Goal: Task Accomplishment & Management: Use online tool/utility

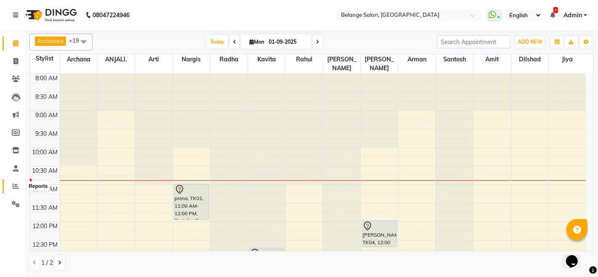
click at [16, 187] on icon at bounding box center [16, 186] width 6 height 6
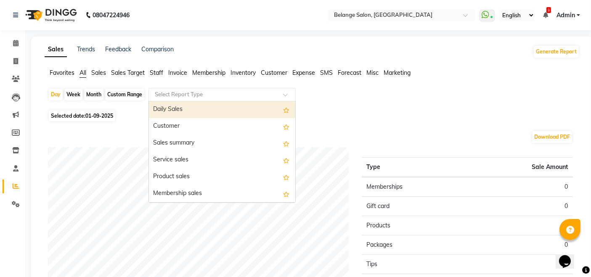
click at [172, 96] on input "text" at bounding box center [213, 94] width 121 height 8
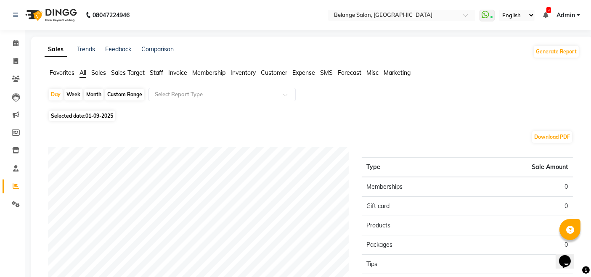
click at [102, 72] on span "Sales" at bounding box center [98, 73] width 15 height 8
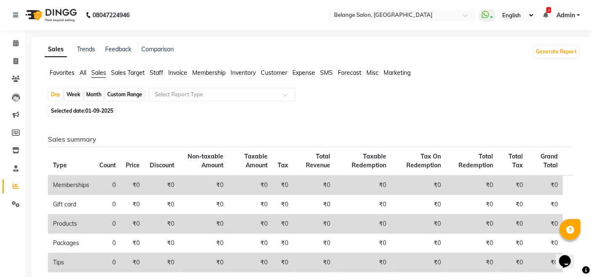
click at [95, 92] on div "Month" at bounding box center [93, 95] width 19 height 12
select select "9"
select select "2025"
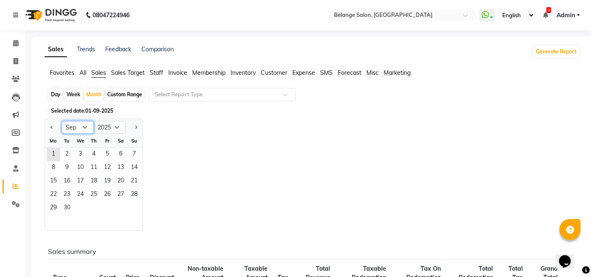
click at [76, 128] on select "Jan Feb Mar Apr May Jun [DATE] Aug Sep Oct Nov Dec" at bounding box center [78, 127] width 32 height 13
select select "8"
click at [62, 121] on select "Jan Feb Mar Apr May Jun [DATE] Aug Sep Oct Nov Dec" at bounding box center [78, 127] width 32 height 13
click at [88, 198] on span "21" at bounding box center [93, 194] width 13 height 13
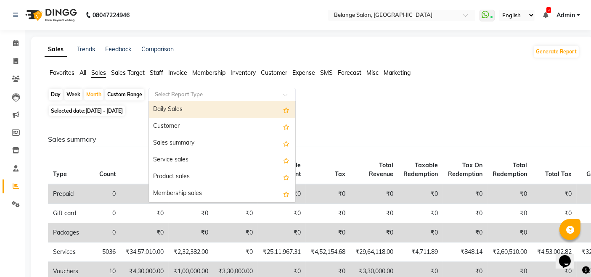
click at [179, 95] on input "text" at bounding box center [213, 94] width 121 height 8
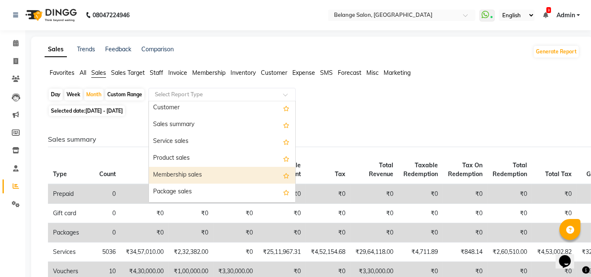
scroll to position [112, 0]
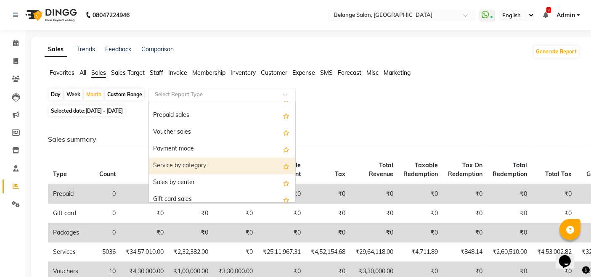
click at [183, 162] on div "Service by category" at bounding box center [222, 166] width 146 height 17
select select "full_report"
select select "csv"
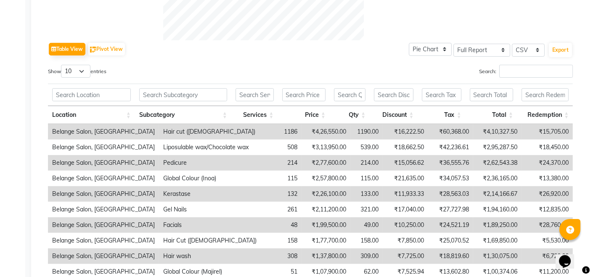
scroll to position [297, 0]
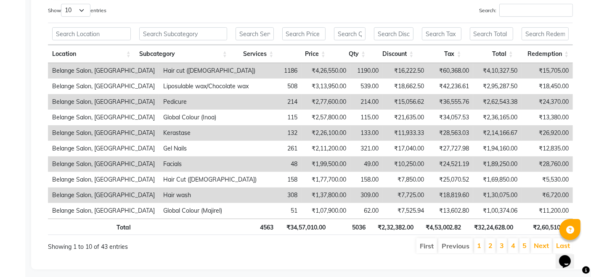
click at [398, 18] on div "Show 10 25 50 100 entries Search: Location Subcategory Services Price Qty Disco…" at bounding box center [310, 129] width 525 height 251
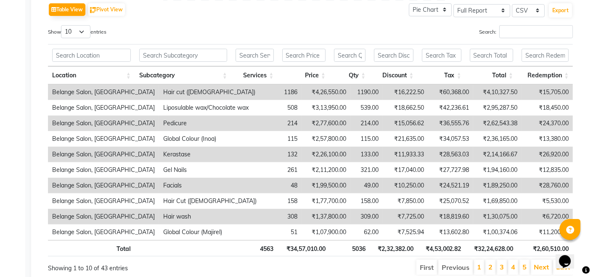
scroll to position [421, 0]
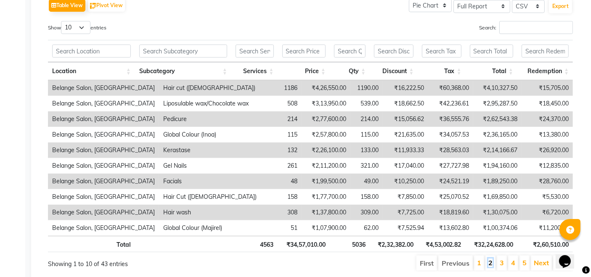
click at [492, 264] on link "2" at bounding box center [490, 263] width 4 height 8
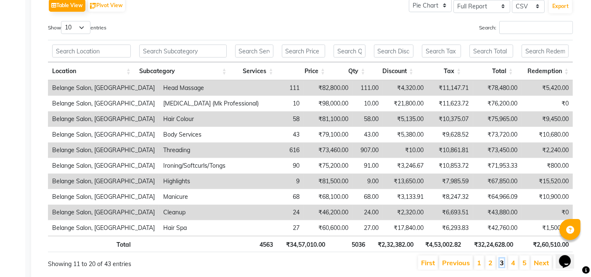
click at [502, 265] on link "3" at bounding box center [502, 263] width 4 height 8
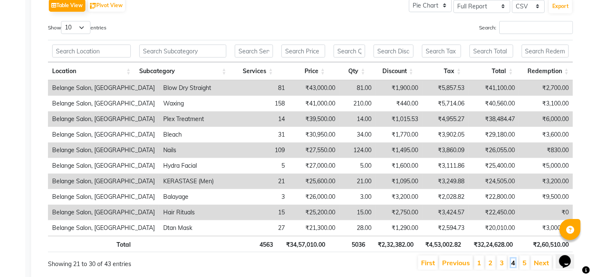
click at [515, 264] on link "4" at bounding box center [513, 263] width 4 height 8
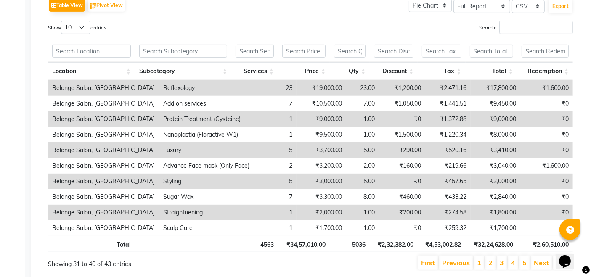
click at [522, 263] on li "5" at bounding box center [525, 263] width 10 height 14
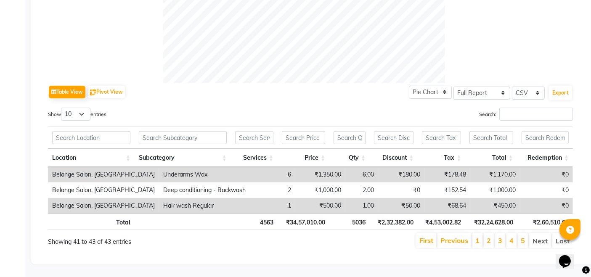
scroll to position [340, 0]
click at [432, 236] on link "First" at bounding box center [426, 240] width 14 height 8
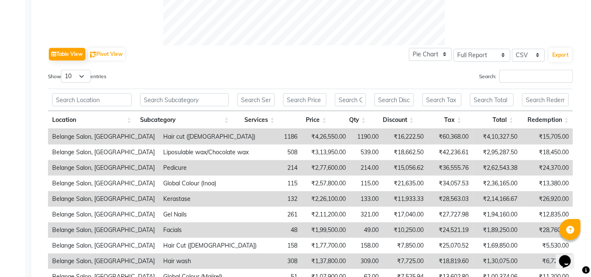
scroll to position [449, 0]
